Goal: Find specific page/section

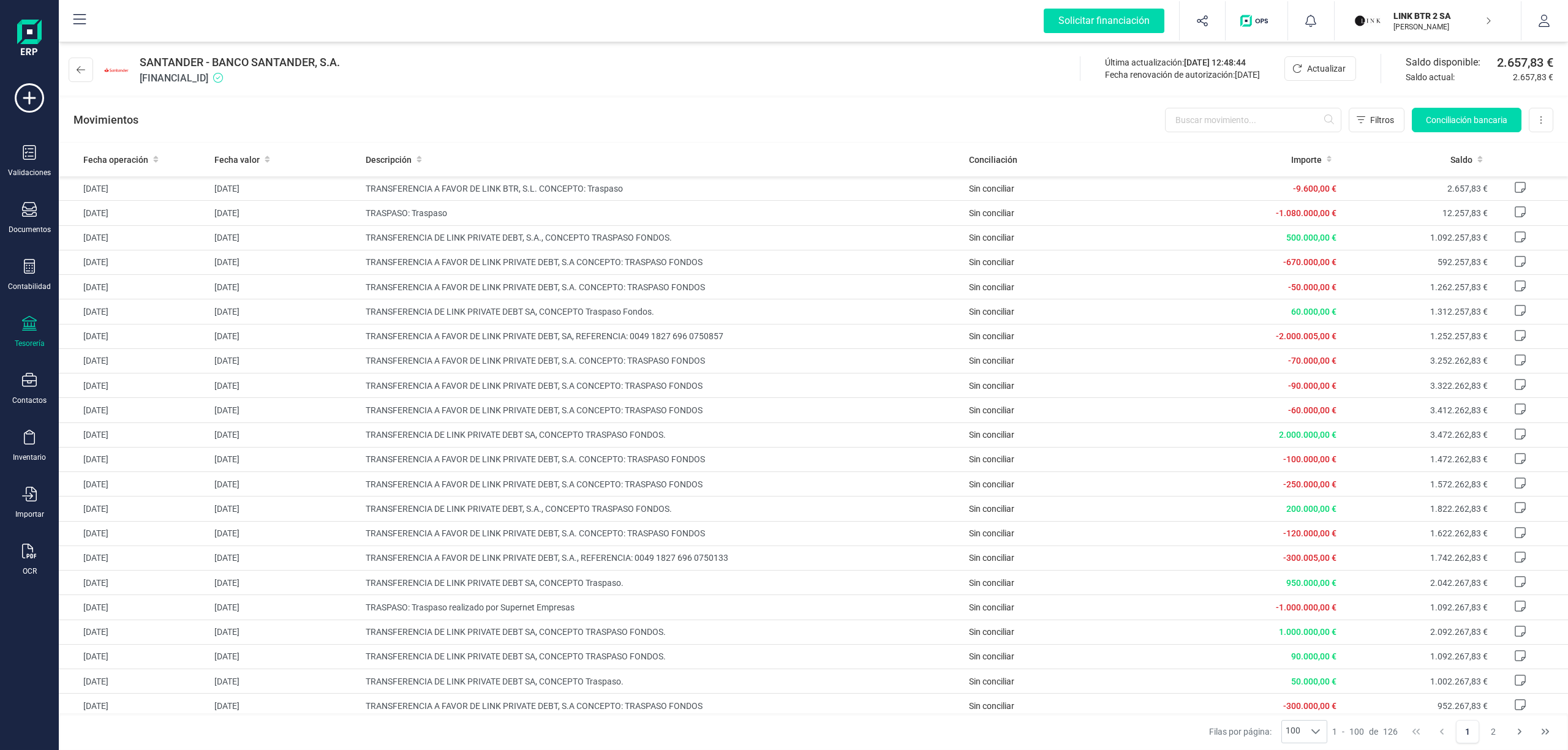
click at [1406, 18] on p "LINK BTR 2 SA" at bounding box center [1442, 16] width 98 height 12
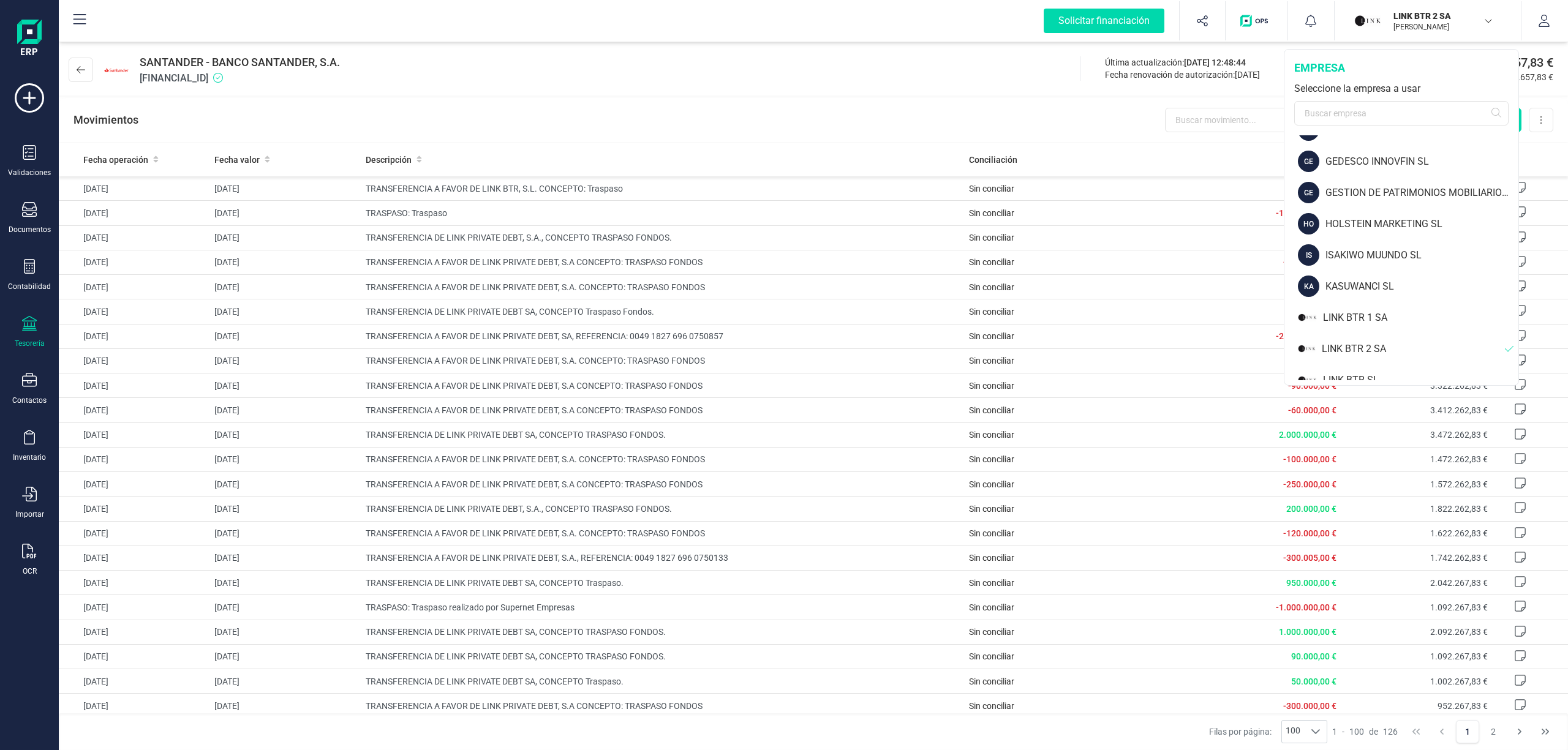
scroll to position [613, 0]
click at [1341, 158] on div "GEDESCASA SL" at bounding box center [1422, 162] width 193 height 15
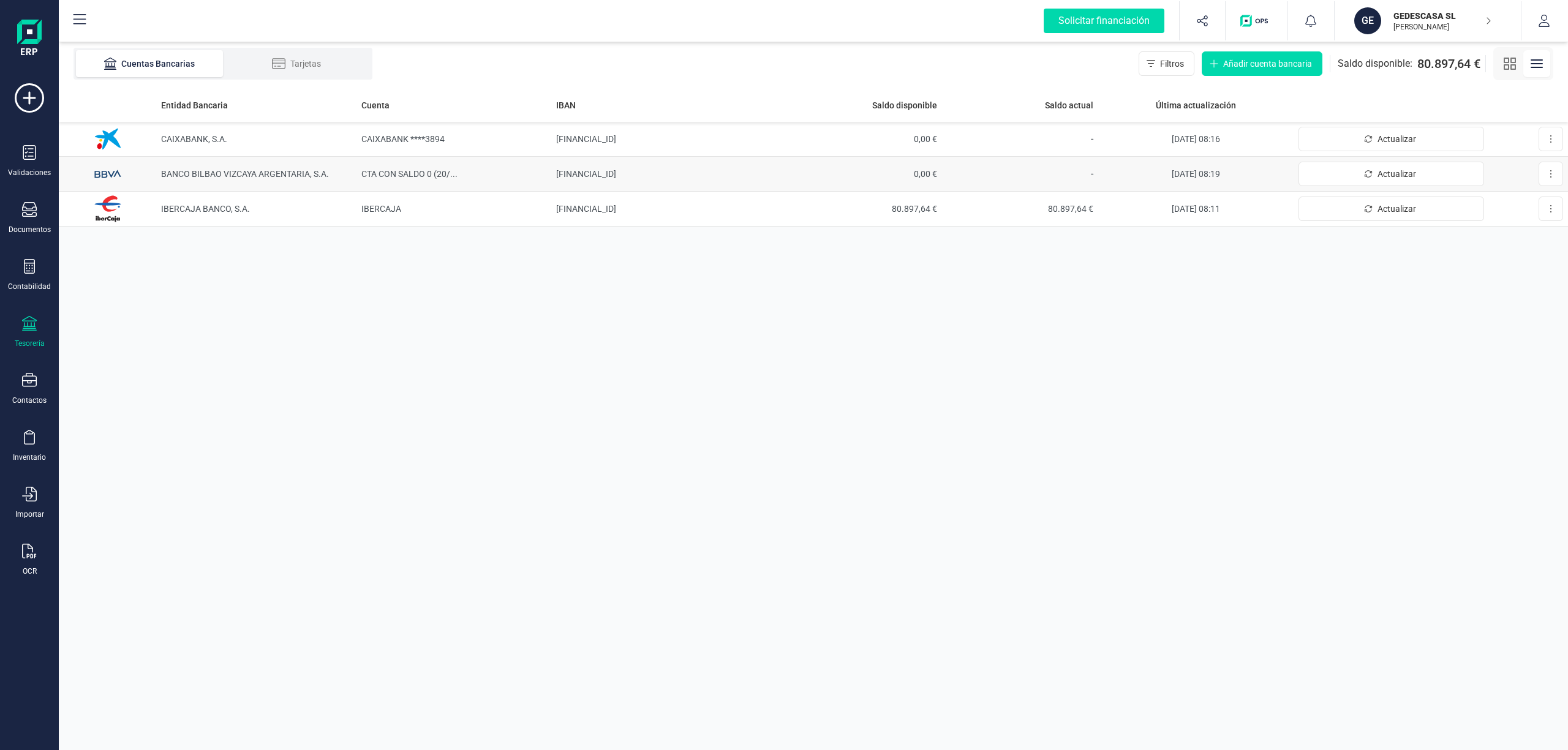
click at [574, 177] on td "[FINANCIAL_ID]" at bounding box center [668, 174] width 234 height 35
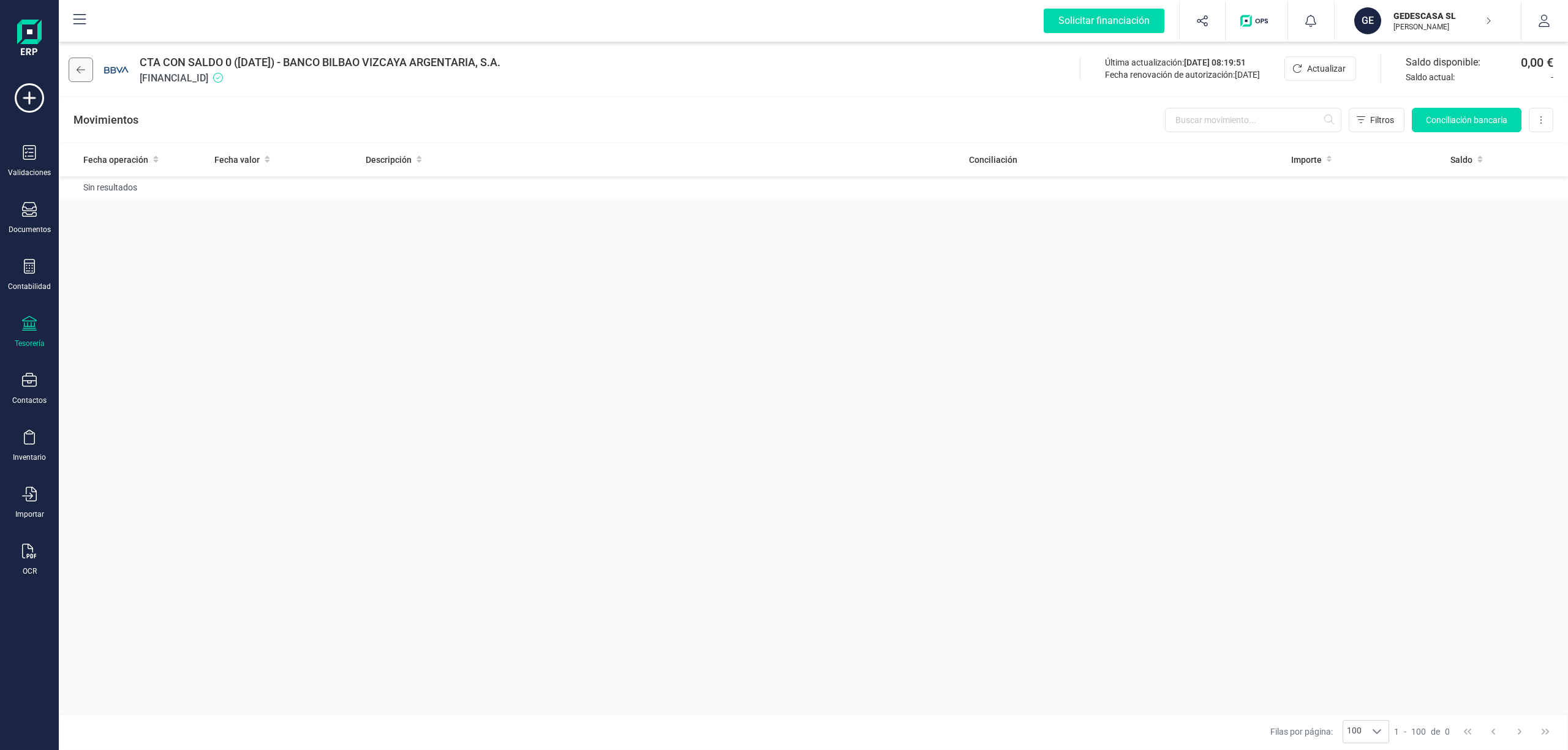
click at [82, 69] on icon at bounding box center [81, 70] width 9 height 10
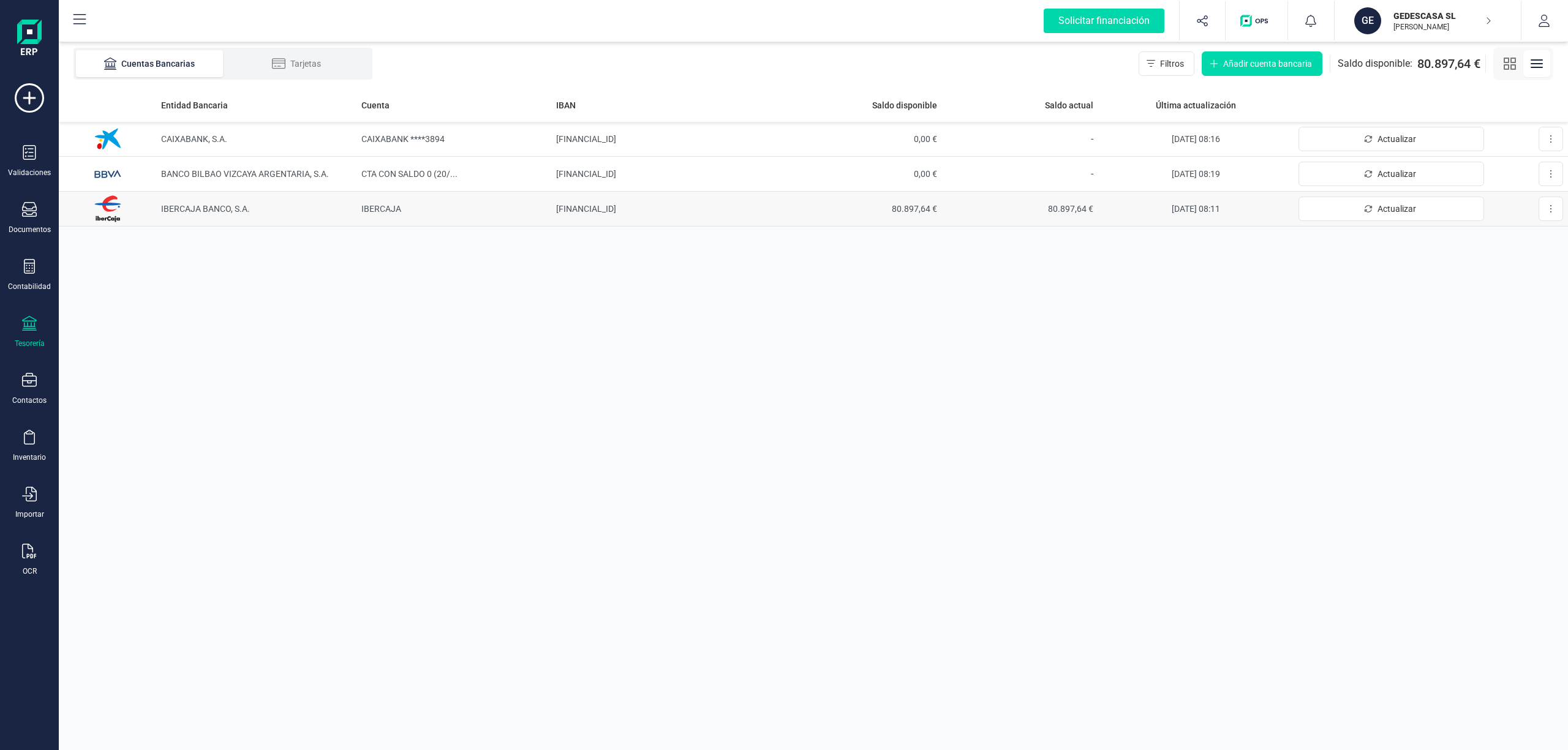
click at [182, 204] on span "IBERCAJA BANCO, S.A." at bounding box center [205, 209] width 89 height 10
